Goal: Task Accomplishment & Management: Manage account settings

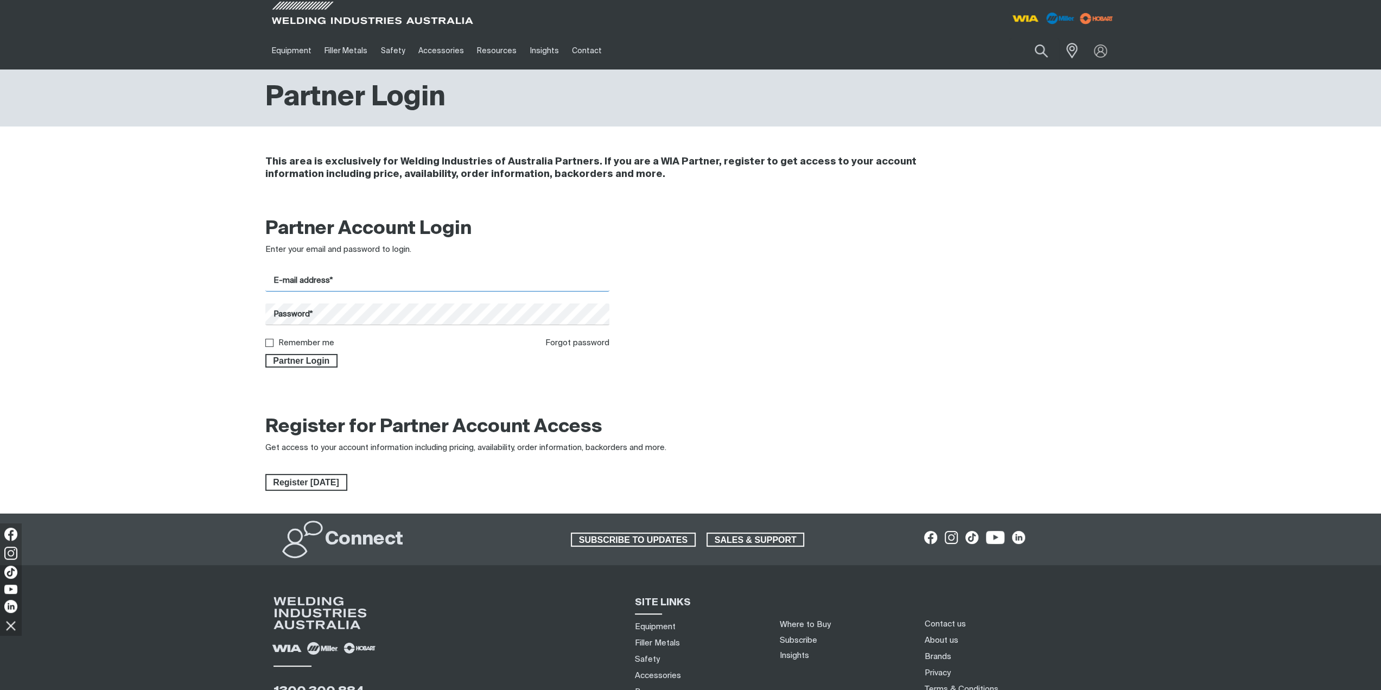
click at [330, 280] on input "E-mail address*" at bounding box center [437, 280] width 345 height 21
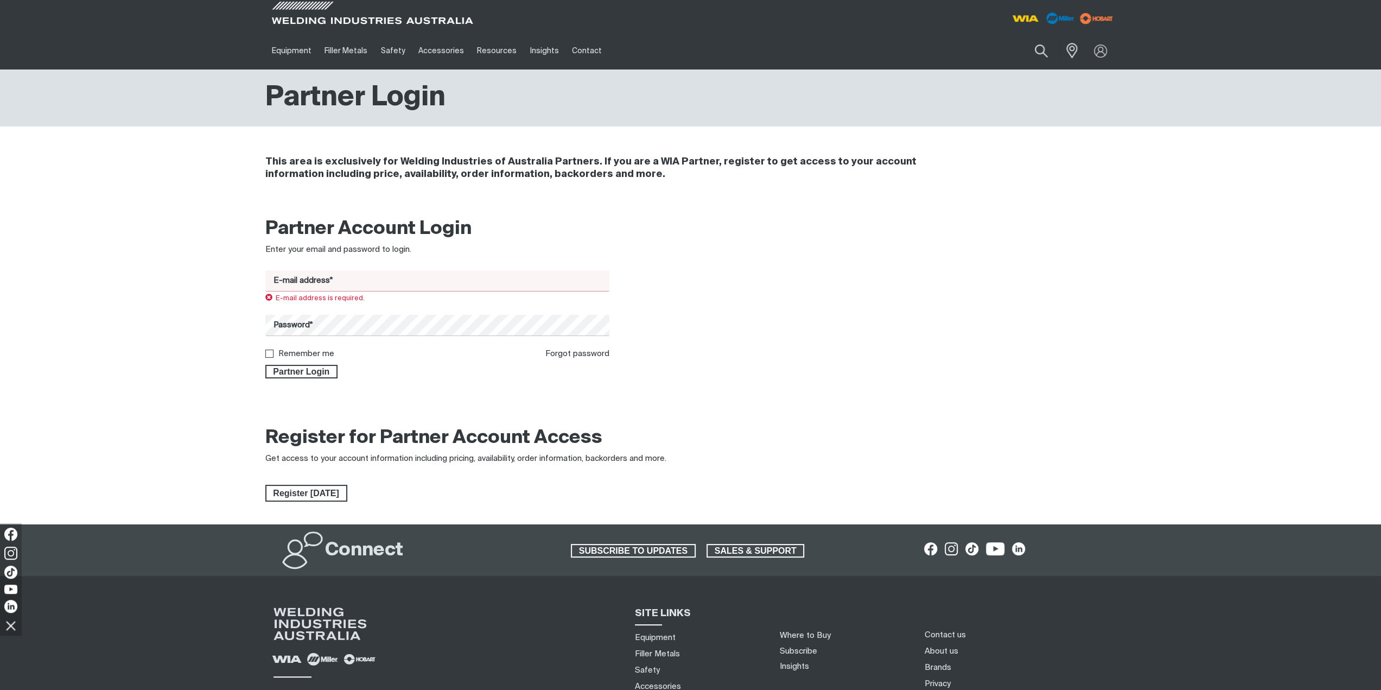
type input "[EMAIL_ADDRESS][DOMAIN_NAME]"
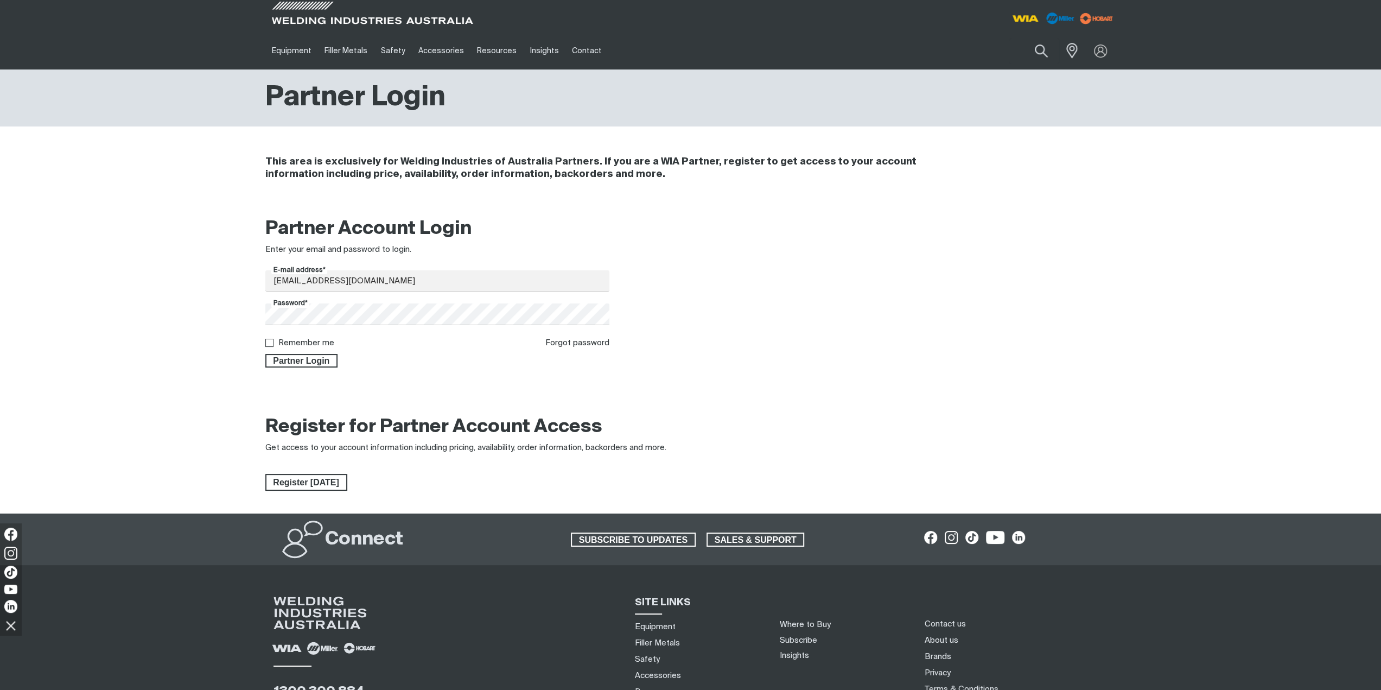
click at [325, 345] on label "Remember me" at bounding box center [306, 343] width 56 height 8
click at [272, 345] on input "Remember me" at bounding box center [268, 342] width 7 height 7
checkbox input "true"
click at [320, 363] on span "Partner Login" at bounding box center [301, 361] width 71 height 14
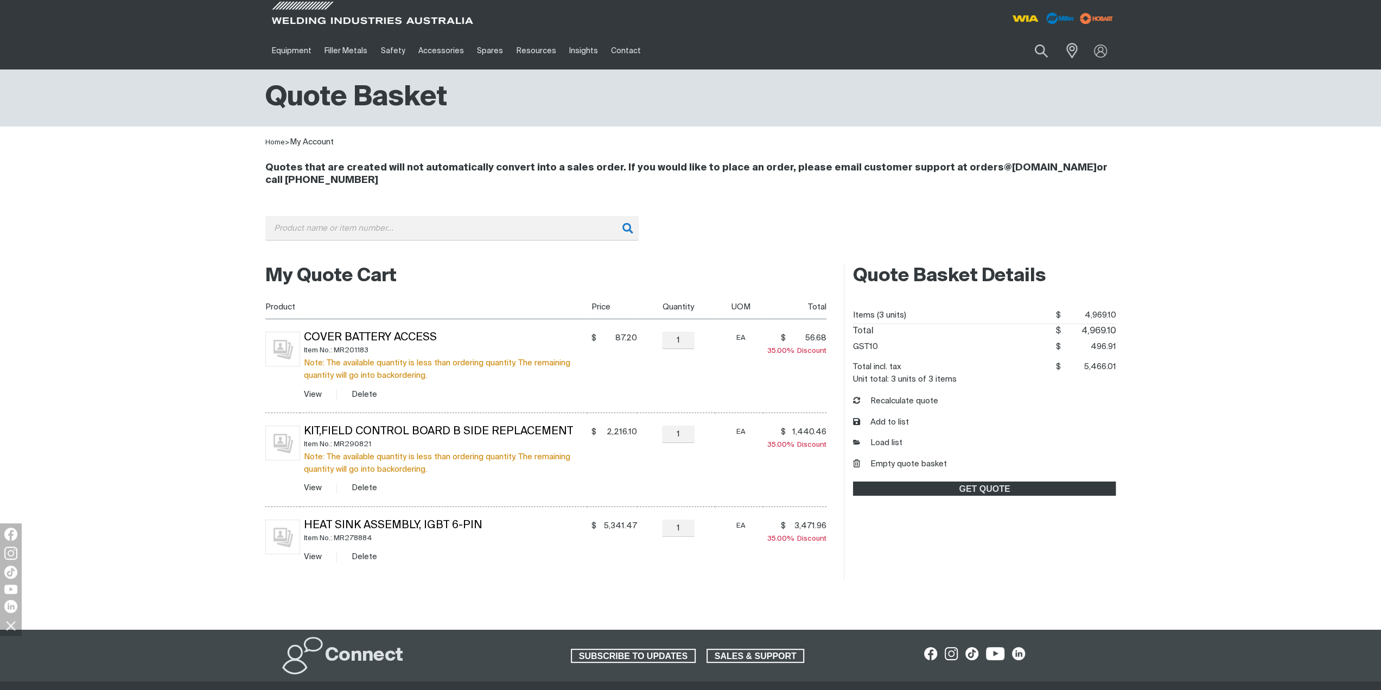
click at [213, 396] on div "My Quote Cart You made changes to your shopping cart. Please recalculate to get…" at bounding box center [690, 421] width 1381 height 329
